Goal: Find specific page/section: Find specific page/section

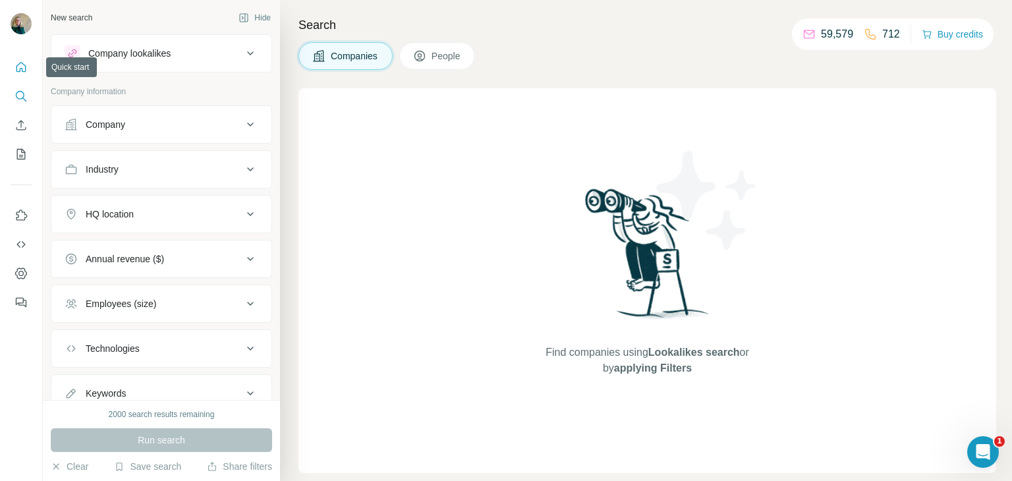
click at [18, 68] on icon "Quick start" at bounding box center [20, 67] width 13 height 13
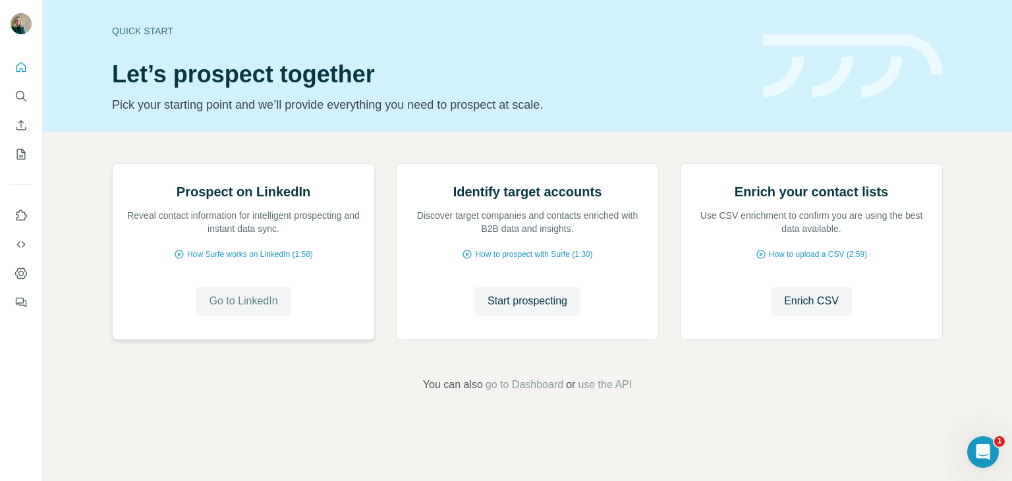
click at [250, 309] on span "Go to LinkedIn" at bounding box center [243, 301] width 69 height 16
